Goal: Check status: Check status

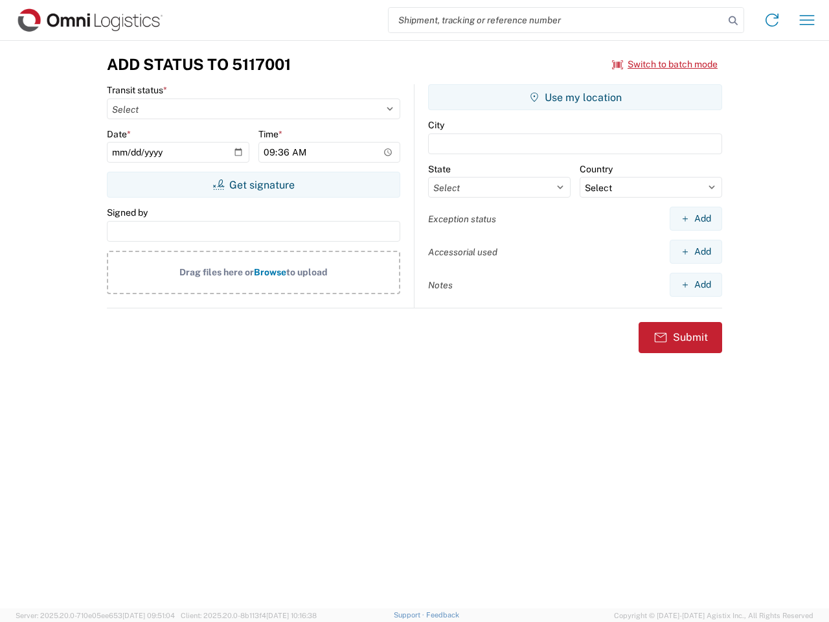
click at [556, 20] on input "search" at bounding box center [557, 20] width 336 height 25
click at [733, 21] on icon at bounding box center [733, 21] width 18 height 18
click at [772, 20] on icon at bounding box center [772, 20] width 21 height 21
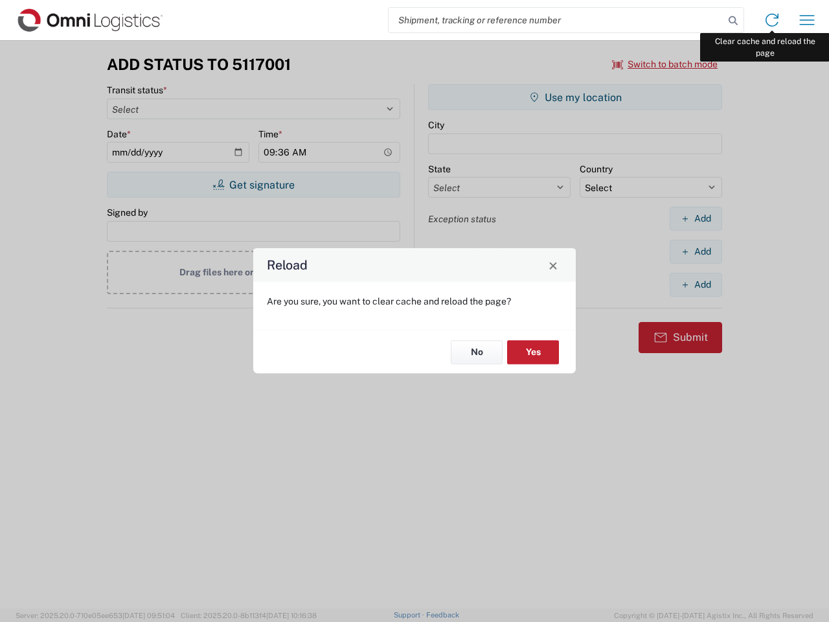
click at [807, 20] on div "Reload Are you sure, you want to clear cache and reload the page? No Yes" at bounding box center [414, 311] width 829 height 622
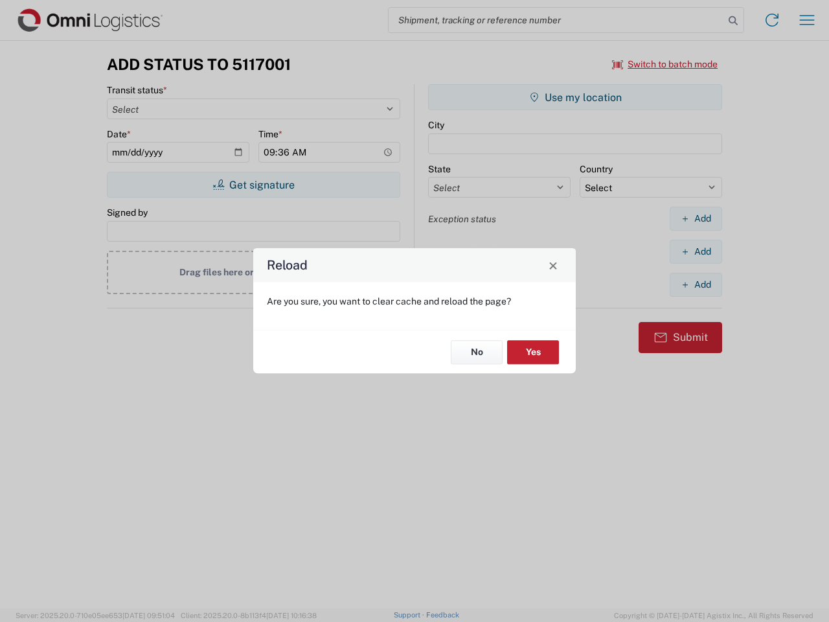
click at [665, 64] on div "Reload Are you sure, you want to clear cache and reload the page? No Yes" at bounding box center [414, 311] width 829 height 622
click at [253, 185] on div "Reload Are you sure, you want to clear cache and reload the page? No Yes" at bounding box center [414, 311] width 829 height 622
click at [575, 97] on div "Reload Are you sure, you want to clear cache and reload the page? No Yes" at bounding box center [414, 311] width 829 height 622
click at [696, 218] on div "Reload Are you sure, you want to clear cache and reload the page? No Yes" at bounding box center [414, 311] width 829 height 622
click at [696, 251] on div "Reload Are you sure, you want to clear cache and reload the page? No Yes" at bounding box center [414, 311] width 829 height 622
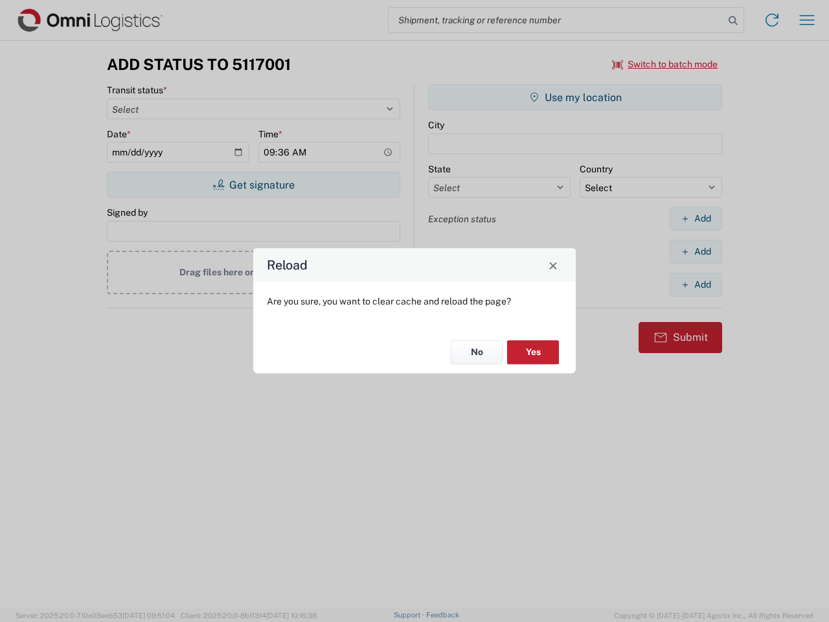
click at [696, 284] on div "Reload Are you sure, you want to clear cache and reload the page? No Yes" at bounding box center [414, 311] width 829 height 622
